Goal: Task Accomplishment & Management: Use online tool/utility

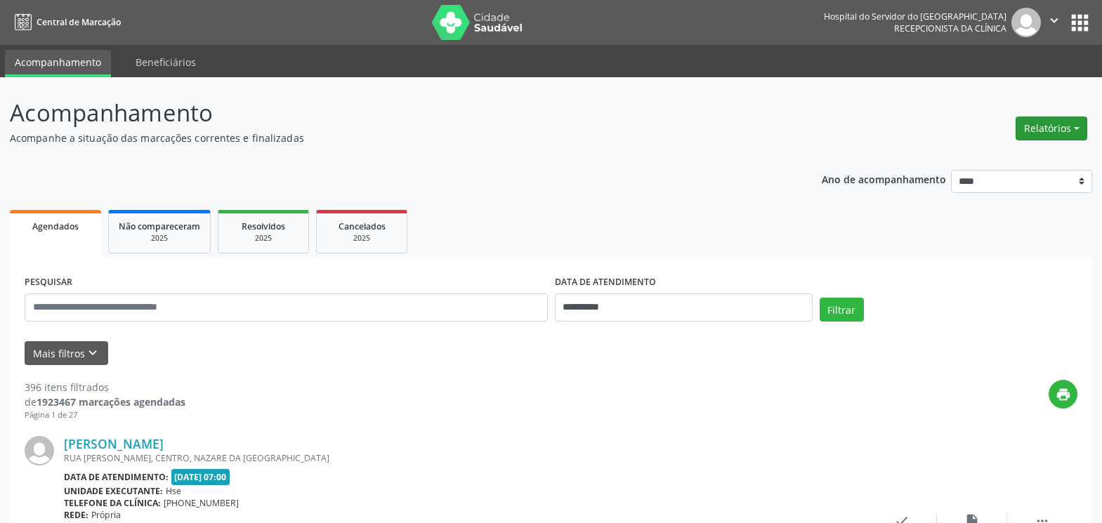
click at [1029, 134] on button "Relatórios" at bounding box center [1052, 129] width 72 height 24
click at [1000, 161] on link "Agendamentos" at bounding box center [1012, 159] width 151 height 20
select select "*"
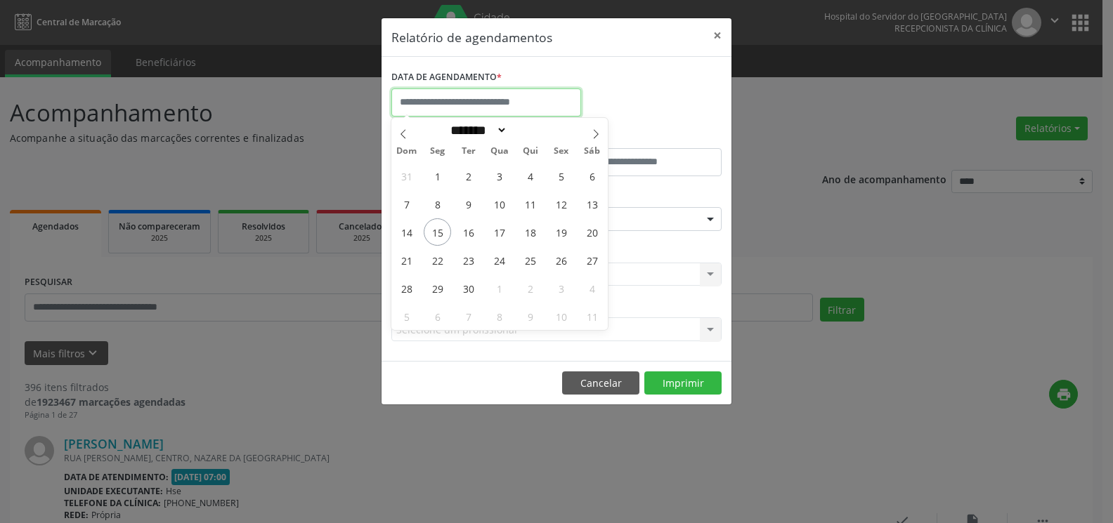
click at [533, 108] on input "text" at bounding box center [486, 103] width 190 height 28
click at [588, 228] on span "20" at bounding box center [591, 232] width 27 height 27
type input "**********"
click at [588, 228] on span "20" at bounding box center [591, 232] width 27 height 27
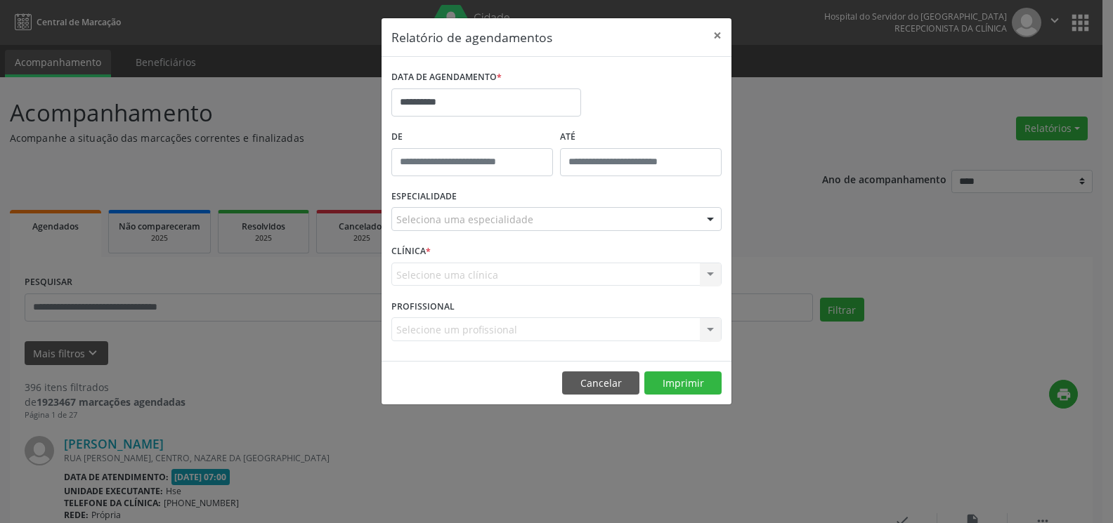
click at [579, 210] on div "Seleciona uma especialidade" at bounding box center [556, 219] width 330 height 24
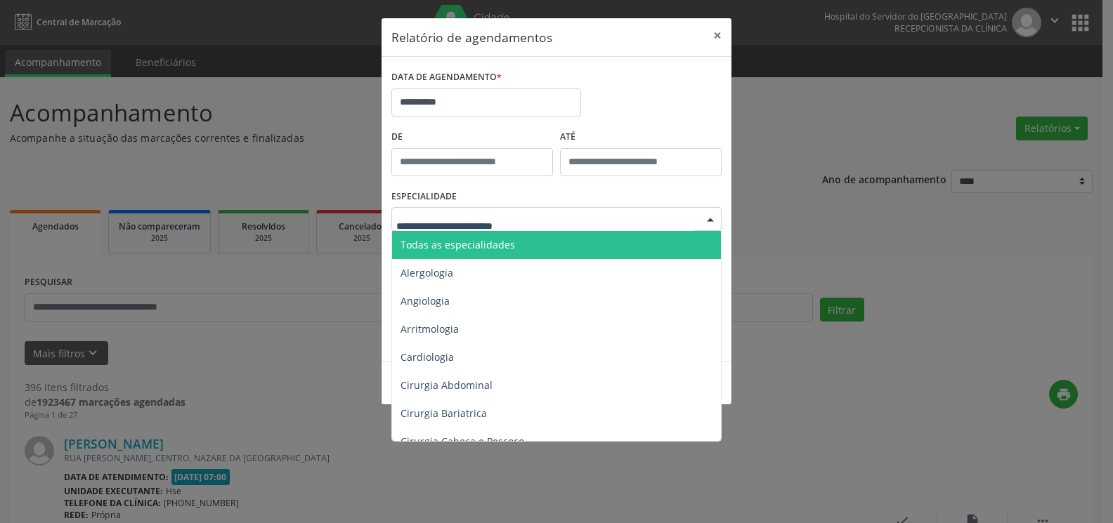
click at [585, 249] on span "Todas as especialidades" at bounding box center [557, 245] width 331 height 28
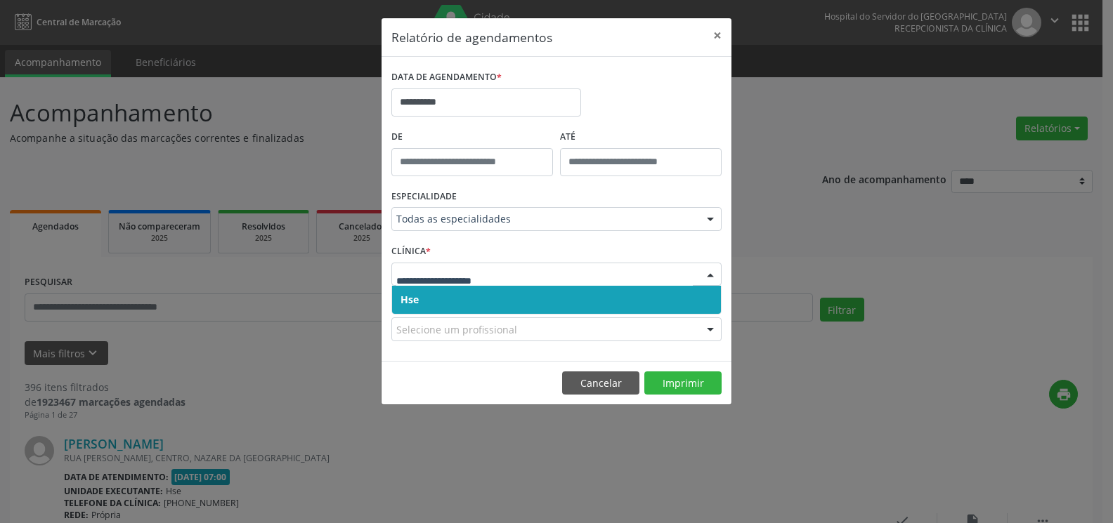
click at [591, 301] on span "Hse" at bounding box center [556, 300] width 329 height 28
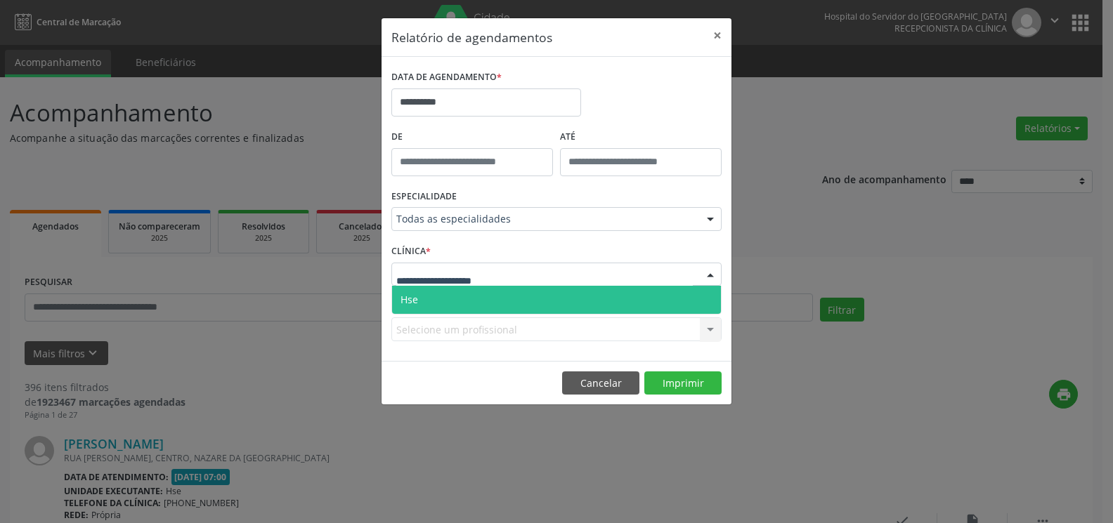
click at [585, 280] on div at bounding box center [556, 275] width 330 height 24
click at [581, 299] on span "Hse" at bounding box center [556, 300] width 329 height 28
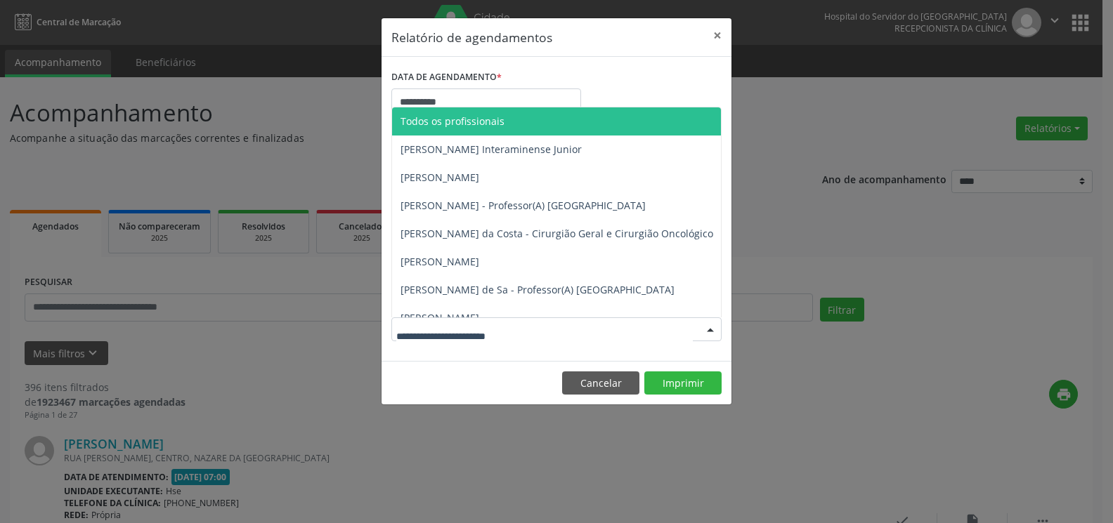
click at [578, 332] on div at bounding box center [556, 330] width 330 height 24
click at [539, 124] on span "Todos os profissionais" at bounding box center [628, 121] width 473 height 28
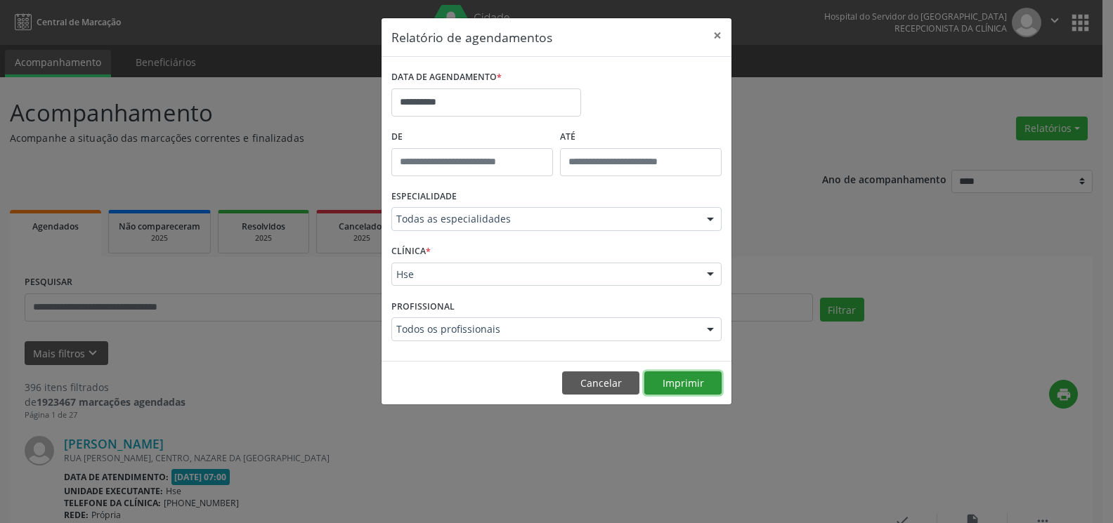
click at [661, 386] on button "Imprimir" at bounding box center [682, 384] width 77 height 24
click at [716, 39] on button "×" at bounding box center [717, 35] width 28 height 34
